Goal: Task Accomplishment & Management: Use online tool/utility

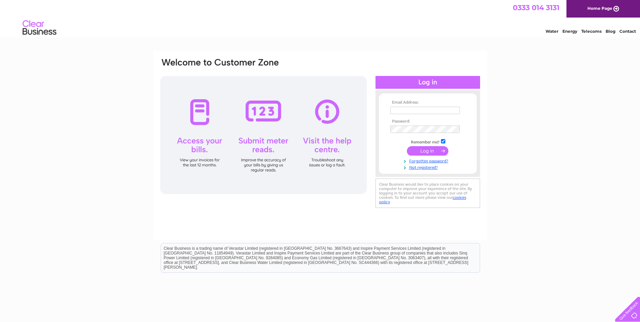
type input "[EMAIL_ADDRESS][DOMAIN_NAME]"
click at [424, 149] on input "submit" at bounding box center [428, 150] width 42 height 9
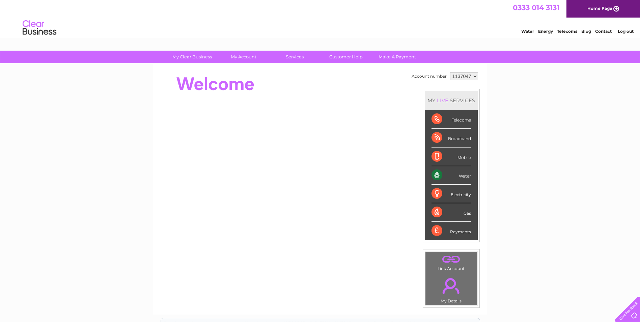
click at [459, 175] on div "Water" at bounding box center [451, 175] width 39 height 19
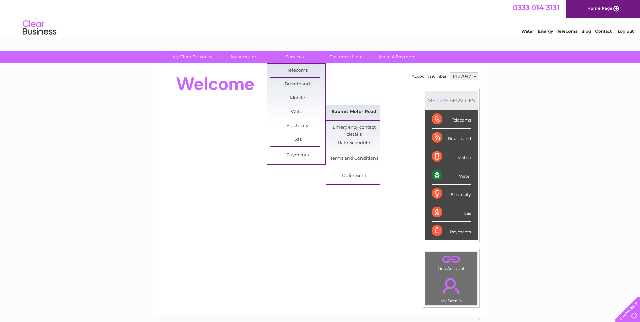
click at [350, 111] on link "Submit Meter Read" at bounding box center [354, 111] width 56 height 13
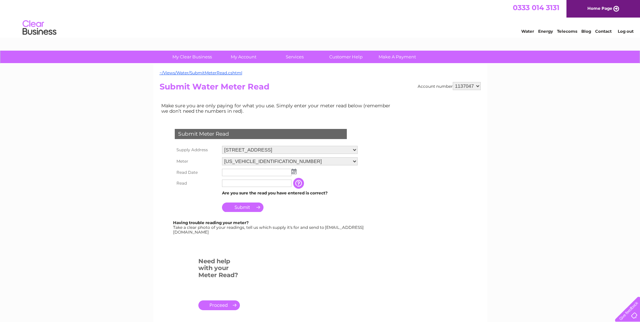
click at [255, 171] on input "text" at bounding box center [257, 172] width 70 height 7
click at [297, 172] on td at bounding box center [289, 172] width 139 height 11
click at [294, 173] on img at bounding box center [294, 171] width 5 height 5
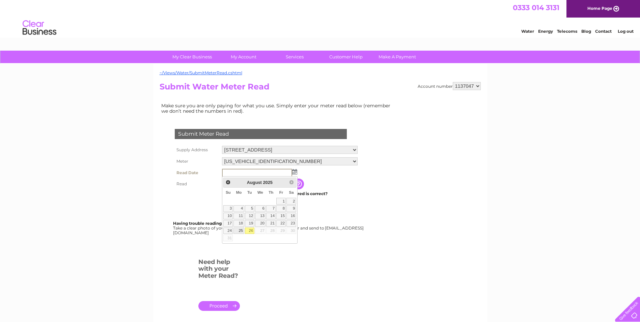
click at [242, 229] on link "25" at bounding box center [239, 230] width 10 height 7
type input "2025/08/25"
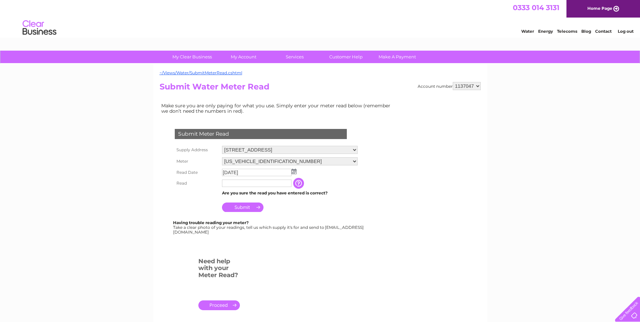
click at [250, 183] on input "text" at bounding box center [257, 183] width 70 height 7
type input "6089"
click at [242, 208] on input "Submit" at bounding box center [243, 206] width 42 height 9
